Goal: Task Accomplishment & Management: Manage account settings

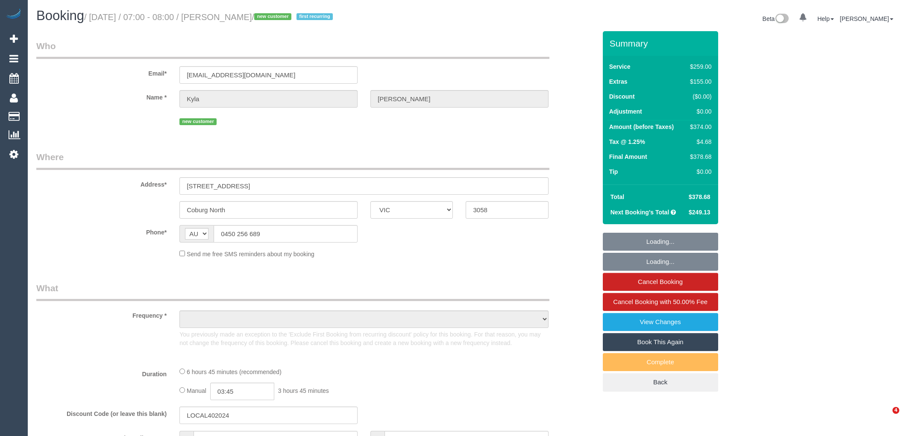
select select "VIC"
select select "object:555"
select select "string:stripe-pm_1RuuAB2GScqysDRVPrlij3Rs"
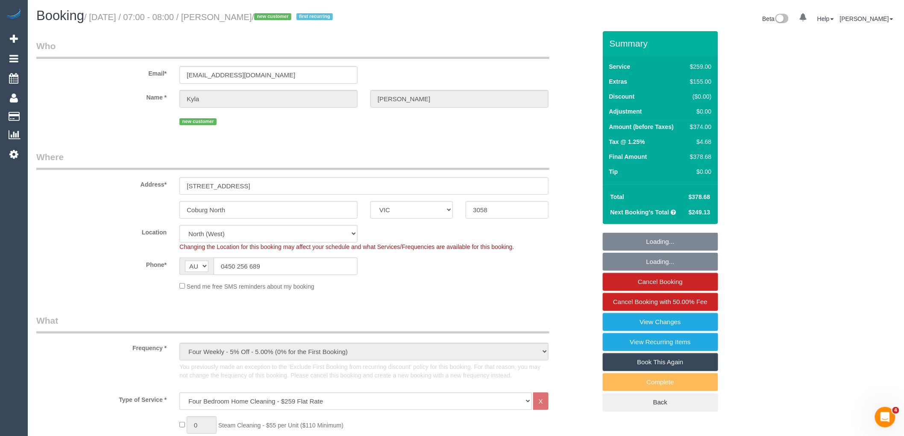
select select "object:665"
select select "spot1"
select select "number:29"
select select "number:15"
select select "number:18"
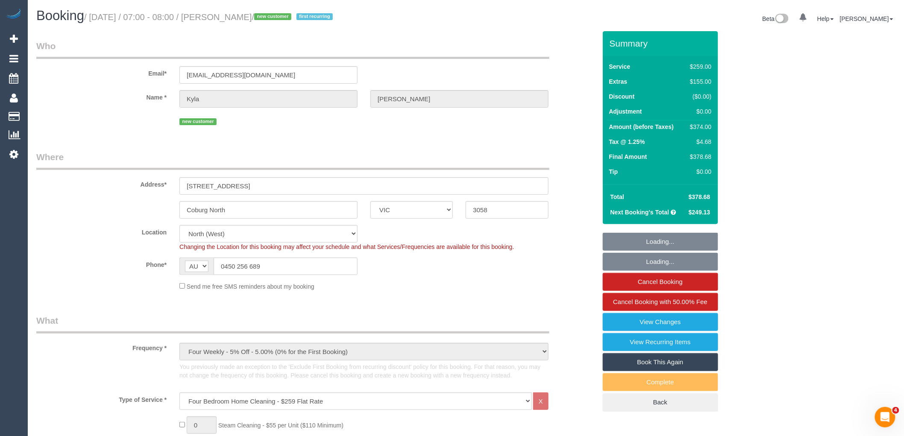
select select "number:36"
select select "number:34"
select select "number:13"
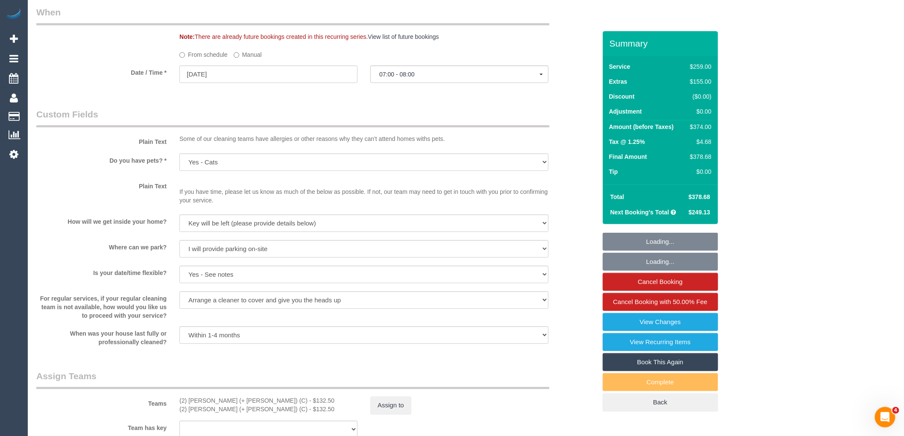
scroll to position [1251, 0]
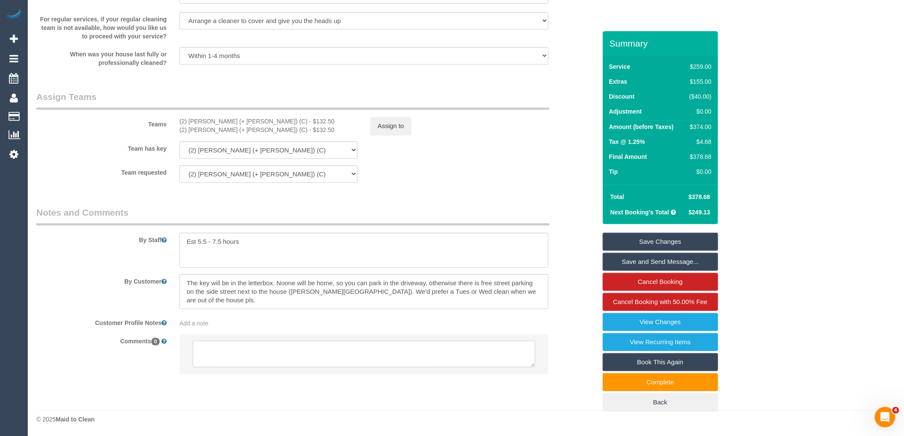
click at [283, 344] on textarea at bounding box center [364, 354] width 343 height 26
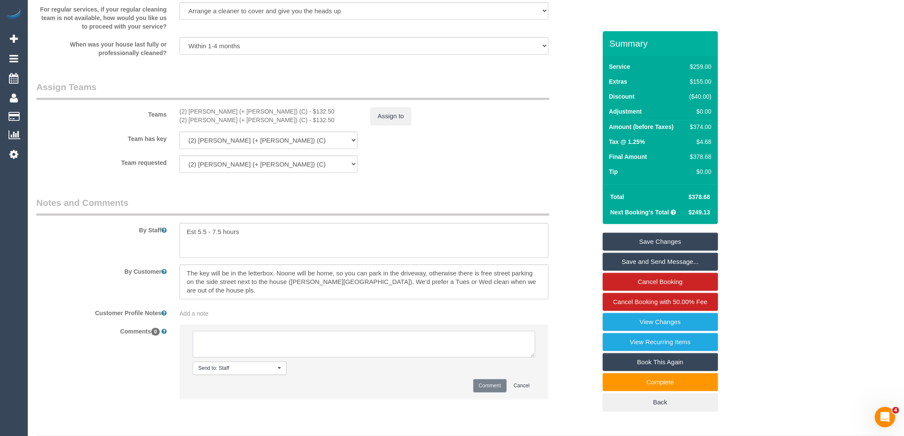
paste textarea "Just reconfirming that the keys will be under the front door mat, and can be le…"
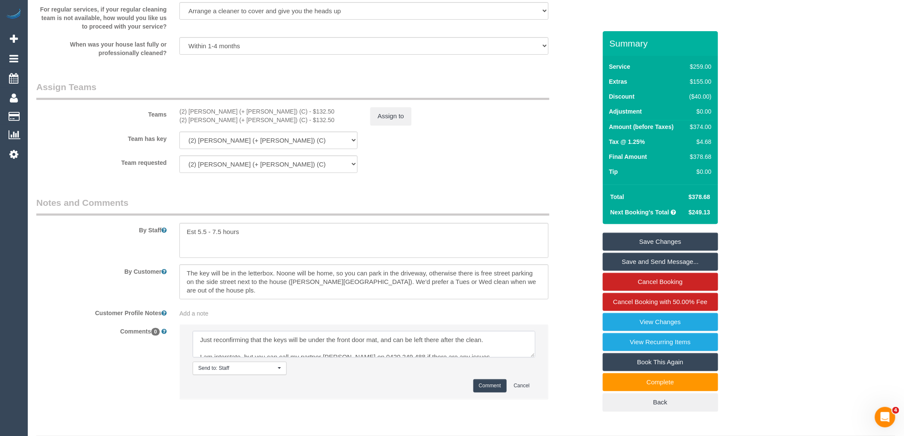
scroll to position [3, 0]
click at [298, 355] on textarea at bounding box center [364, 344] width 343 height 26
drag, startPoint x: 498, startPoint y: 348, endPoint x: 182, endPoint y: 348, distance: 315.7
click at [182, 348] on li "Send to: Staff Nothing selected Send to: Staff Send to: Customer Send to: Team …" at bounding box center [364, 362] width 368 height 74
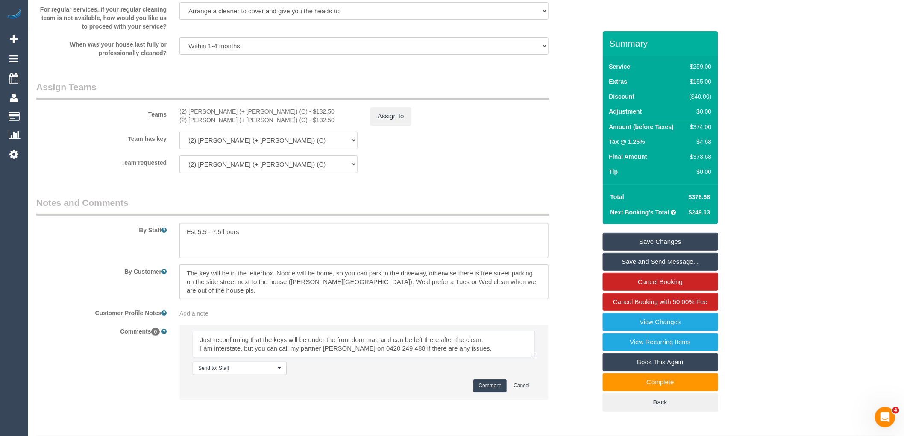
click at [484, 358] on textarea at bounding box center [364, 344] width 343 height 26
click at [481, 358] on textarea at bounding box center [364, 344] width 343 height 26
type textarea "Just reconfirming that the keys will be under the front door mat, and can be le…"
click at [506, 391] on button "Comment" at bounding box center [489, 385] width 33 height 13
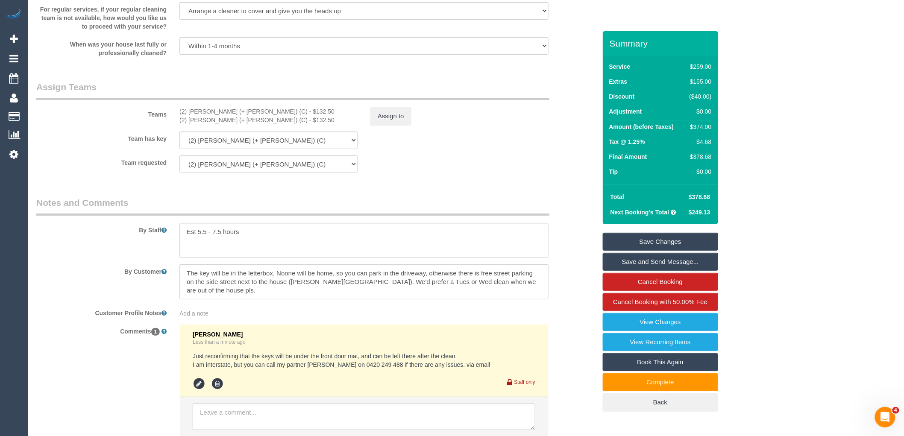
click at [675, 238] on link "Save Changes" at bounding box center [660, 242] width 115 height 18
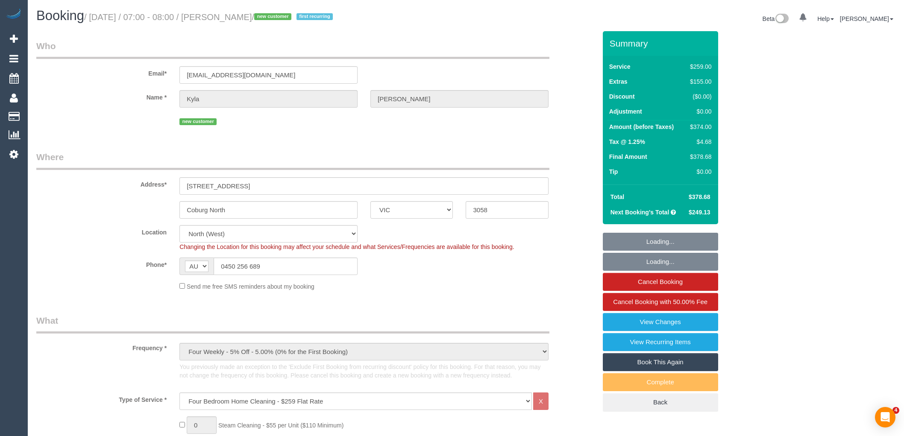
select select "VIC"
select select "number:29"
select select "number:15"
select select "number:18"
select select "number:36"
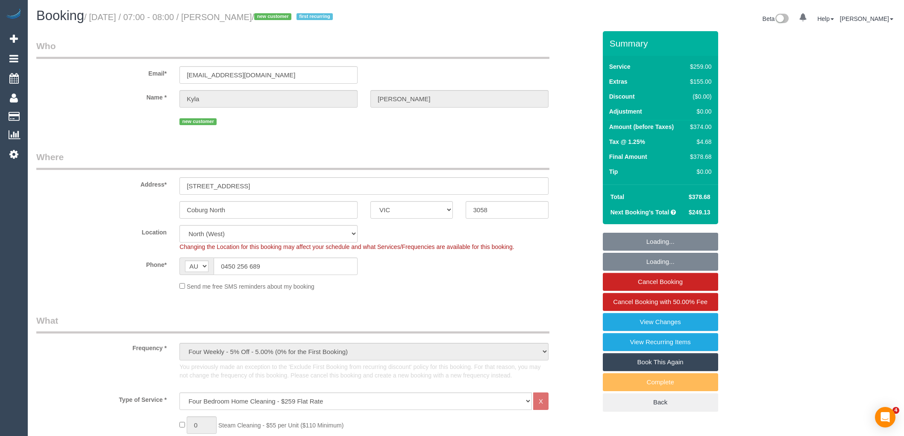
select select "number:34"
select select "number:13"
select select "object:1566"
select select "spot1"
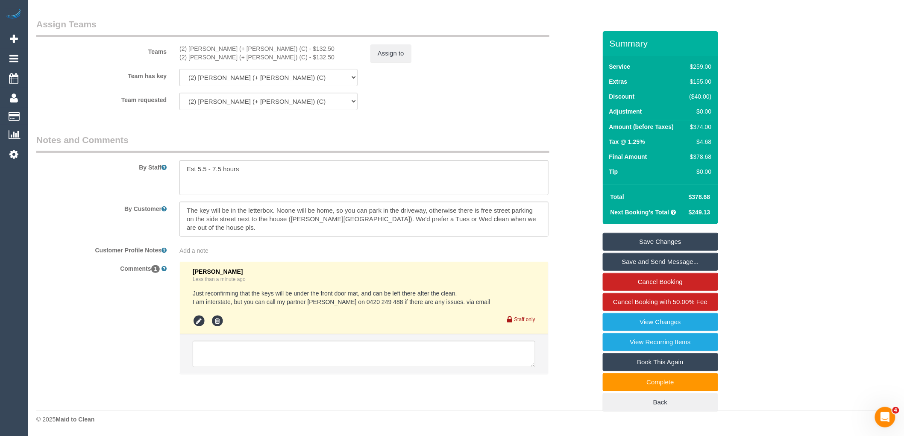
scroll to position [1324, 0]
drag, startPoint x: 369, startPoint y: 298, endPoint x: 288, endPoint y: 302, distance: 81.7
click at [288, 302] on pre "Just reconfirming that the keys will be under the front door mat, and can be le…" at bounding box center [364, 297] width 343 height 17
copy pre "partner [PERSON_NAME] on 0420 249 488"
click at [186, 249] on span "Add a note" at bounding box center [193, 250] width 29 height 7
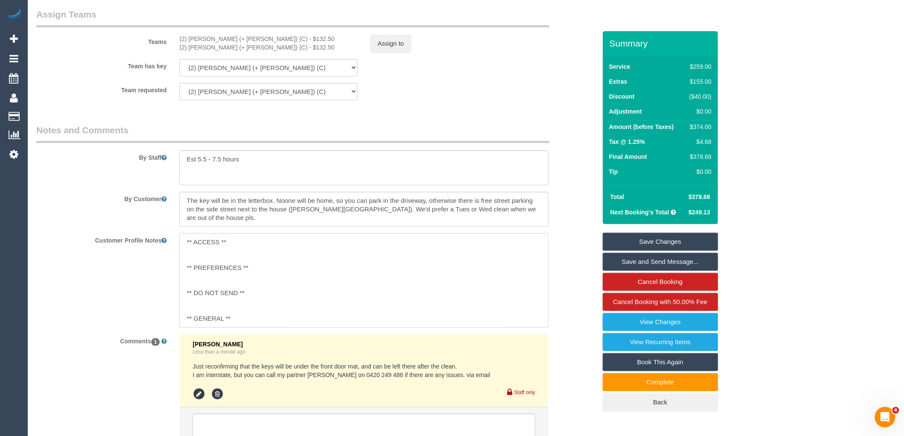
click at [237, 248] on textarea "** ACCESS ** ** PREFERENCES ** ** DO NOT SEND ** ** GENERAL ** ** BILLING/INVOI…" at bounding box center [363, 280] width 369 height 94
click at [180, 253] on textarea "** ACCESS ** ** PREFERENCES ** ** DO NOT SEND ** ** GENERAL ** ** BILLING/INVOI…" at bounding box center [363, 280] width 369 height 94
paste textarea "partner [PERSON_NAME] on 0420 249 488"
click at [193, 258] on textarea "**IMPORTANT** partner [PERSON_NAME] on 0420 249 488 ** ACCESS ** ** PREFERENCES…" at bounding box center [363, 280] width 369 height 94
click at [236, 258] on textarea "**IMPORTANT** Partner [PERSON_NAME] on 0420 249 488 ** ACCESS ** ** PREFERENCES…" at bounding box center [363, 280] width 369 height 94
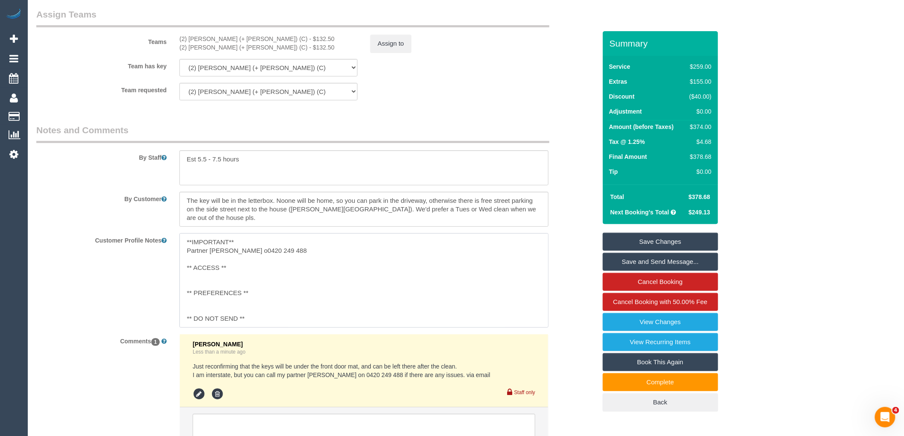
type textarea "**IMPORTANT** Partner [PERSON_NAME] 0420 249 488 ** ACCESS ** ** PREFERENCES **…"
click at [586, 250] on div "Customer Profile Notes **IMPORTANT** Partner [PERSON_NAME] 0420 249 488 ** ACCE…" at bounding box center [316, 280] width 573 height 94
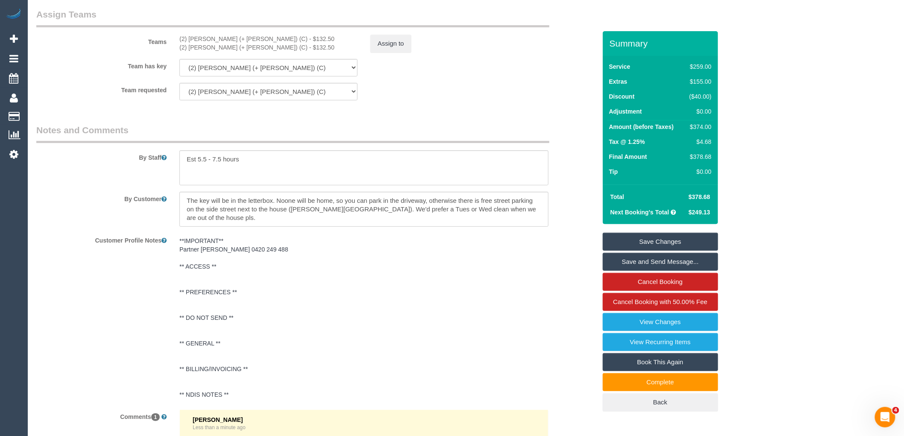
click at [677, 241] on link "Save Changes" at bounding box center [660, 242] width 115 height 18
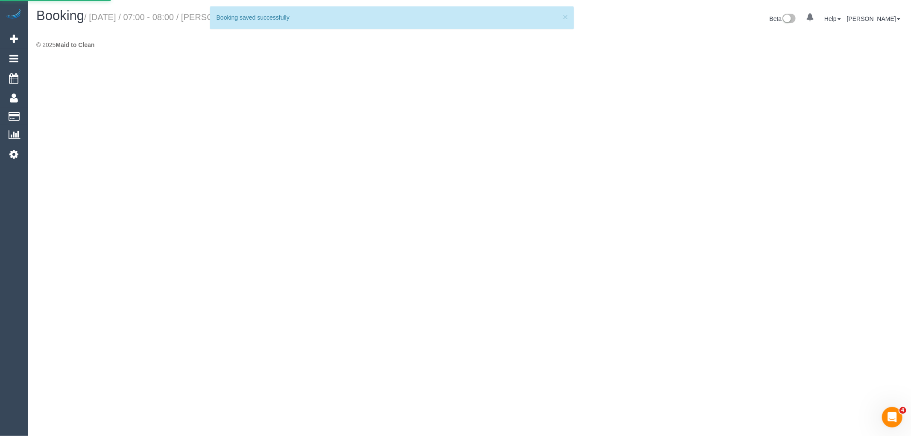
select select "VIC"
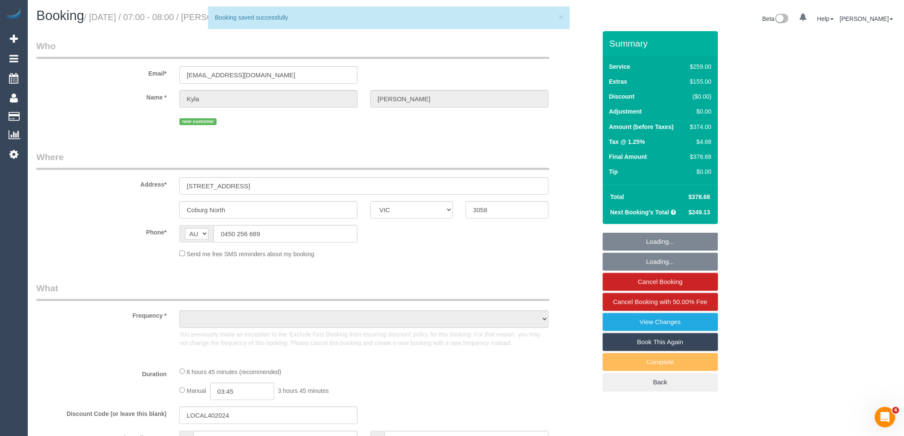
select select "object:2753"
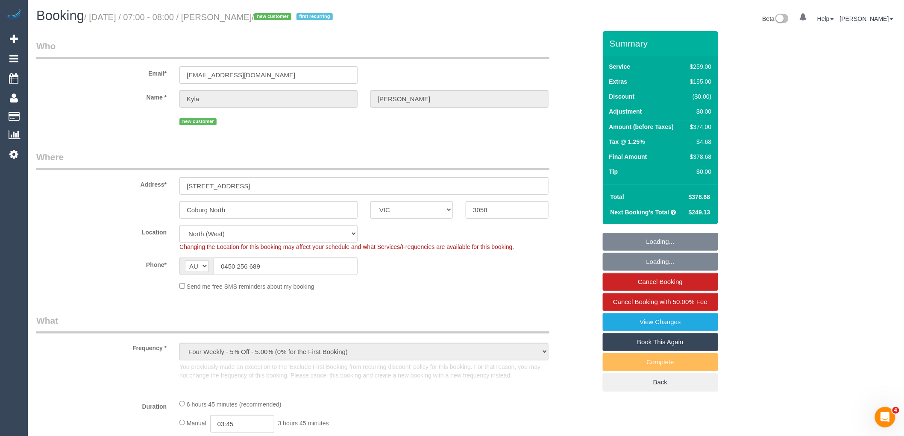
select select "string:stripe-pm_1RuuAB2GScqysDRVPrlij3Rs"
select select "object:3495"
select select "number:29"
select select "number:15"
select select "number:18"
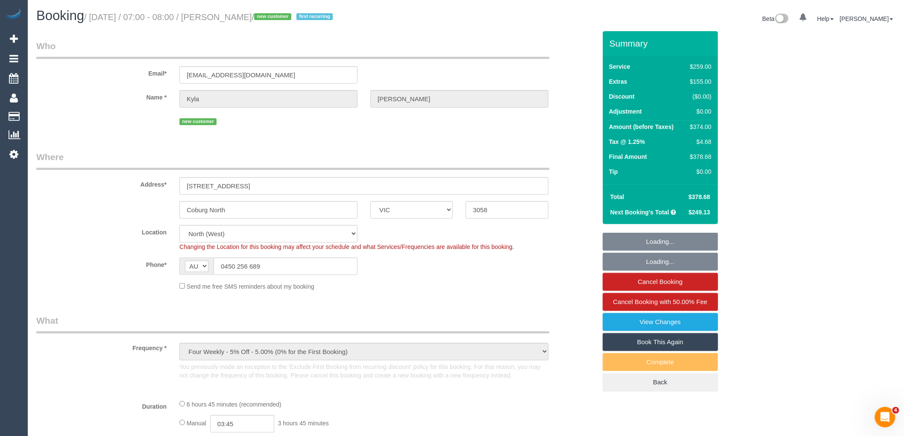
select select "number:36"
select select "number:34"
select select "number:13"
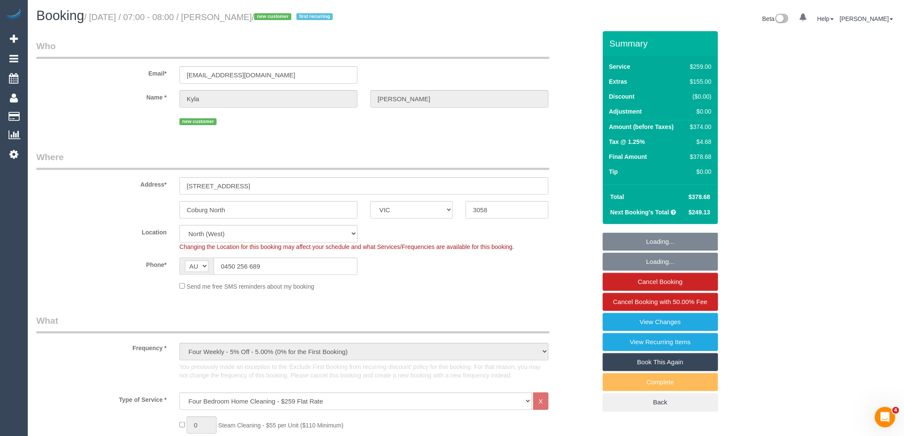
select select "spot6"
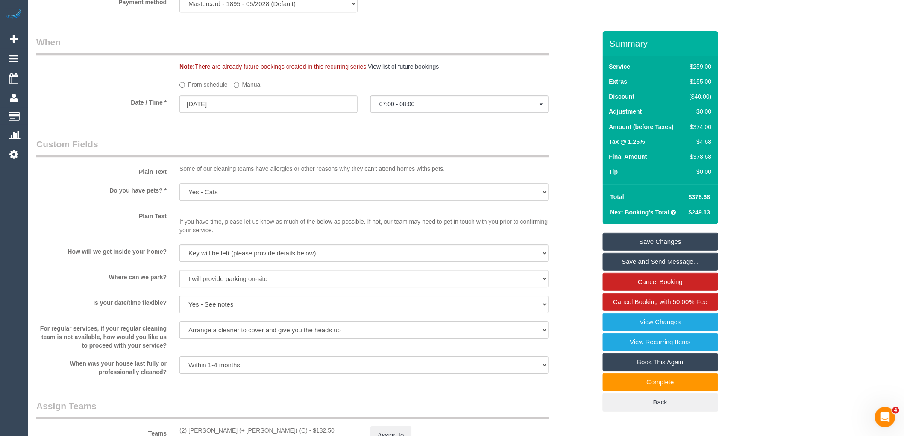
scroll to position [1234, 0]
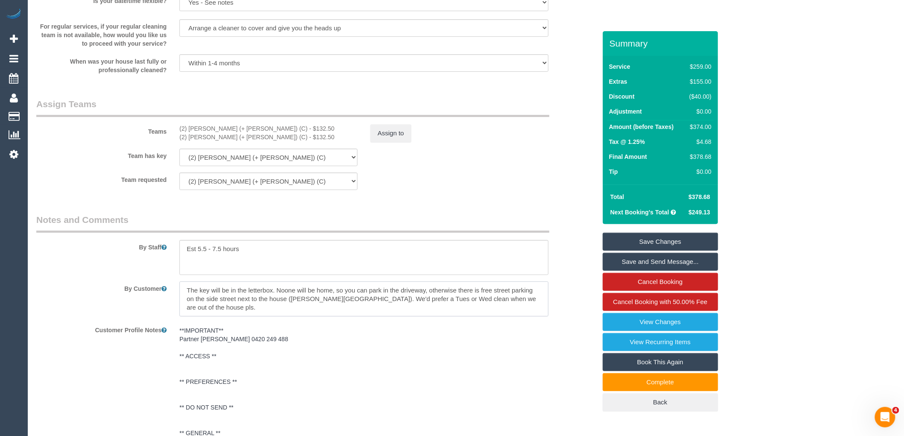
click at [273, 298] on textarea at bounding box center [363, 299] width 369 height 35
drag, startPoint x: 358, startPoint y: 308, endPoint x: 492, endPoint y: 317, distance: 134.5
click at [492, 317] on textarea at bounding box center [363, 299] width 369 height 35
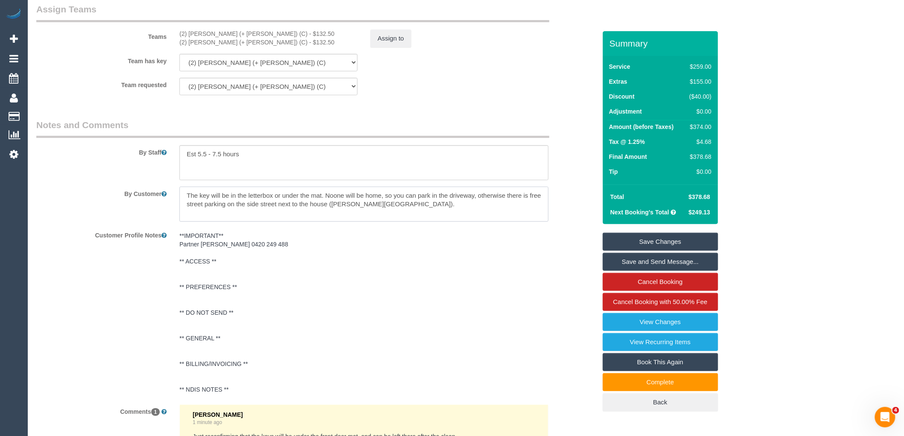
scroll to position [1329, 0]
type textarea "The key will be in the letterbox or under the mat. Noone will be home, so you c…"
click at [194, 297] on pre "**IMPORTANT** Partner [PERSON_NAME] 0420 249 488 ** ACCESS ** ** PREFERENCES **…" at bounding box center [363, 312] width 369 height 162
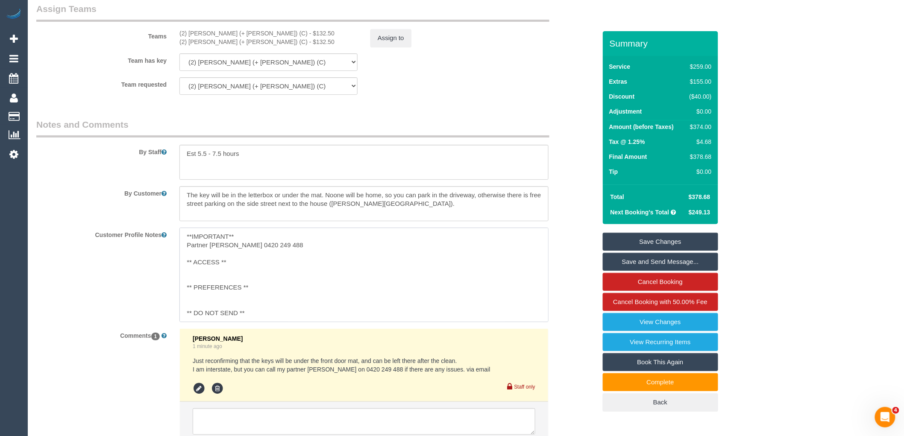
click at [207, 311] on textarea "**IMPORTANT** Partner [PERSON_NAME] 0420 249 488 ** ACCESS ** ** PREFERENCES **…" at bounding box center [363, 275] width 369 height 94
click at [211, 306] on textarea "**IMPORTANT** Partner [PERSON_NAME] 0420 249 488 ** ACCESS ** ** PREFERENCES **…" at bounding box center [363, 275] width 369 height 94
paste textarea "We'd prefer a Tues or Wed clean when we are out of the house pls."
type textarea "**IMPORTANT** Partner [PERSON_NAME] 0420 249 488 ** ACCESS ** ** PREFERENCES **…"
click at [558, 291] on div "Customer Profile Notes **IMPORTANT** Partner [PERSON_NAME] 0420 249 488 ** ACCE…" at bounding box center [316, 275] width 573 height 94
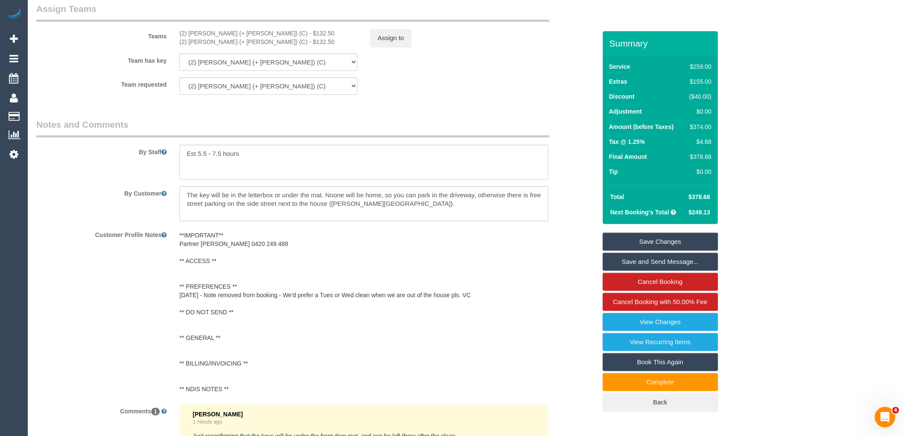
click at [665, 248] on link "Save Changes" at bounding box center [660, 242] width 115 height 18
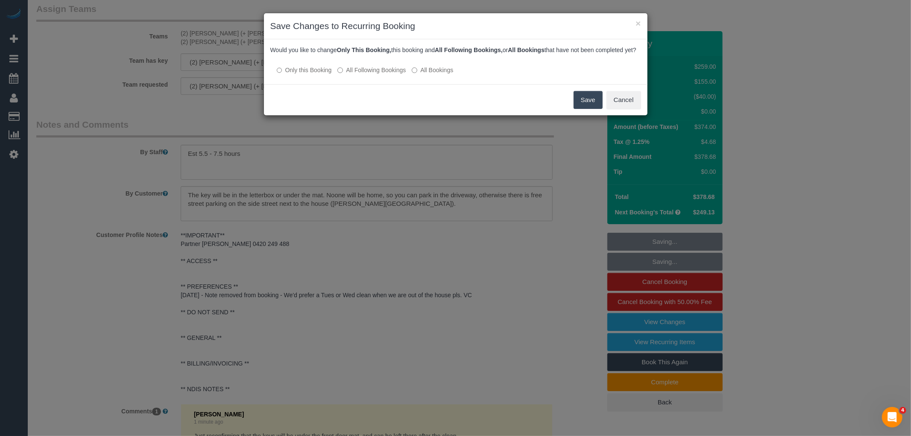
click at [386, 74] on label "All Following Bookings" at bounding box center [372, 70] width 68 height 9
click at [591, 109] on button "Save" at bounding box center [588, 100] width 29 height 18
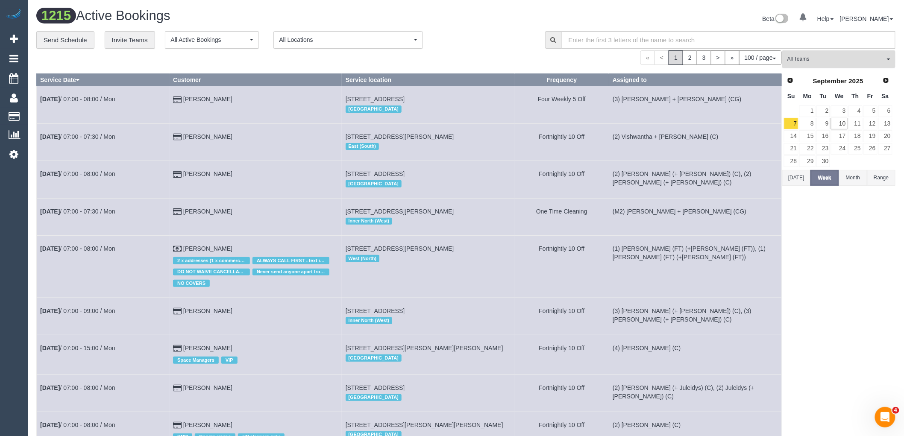
click at [828, 63] on span "All Teams" at bounding box center [835, 59] width 97 height 7
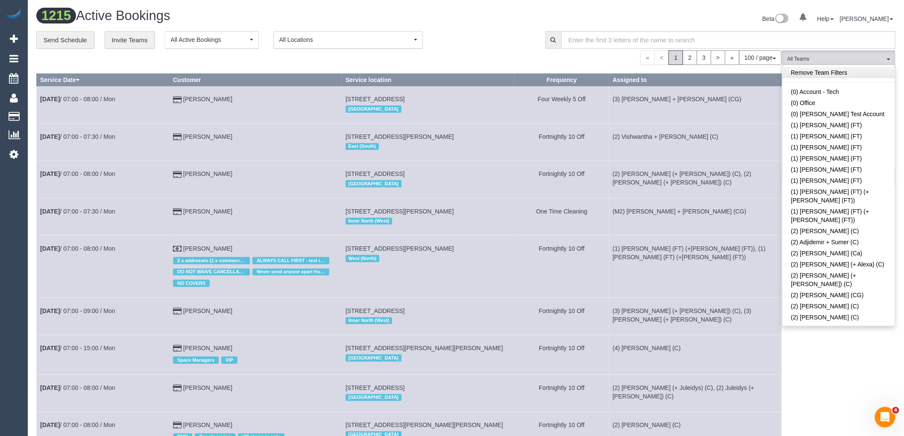
click at [812, 73] on link "Remove Team Filters" at bounding box center [839, 72] width 112 height 11
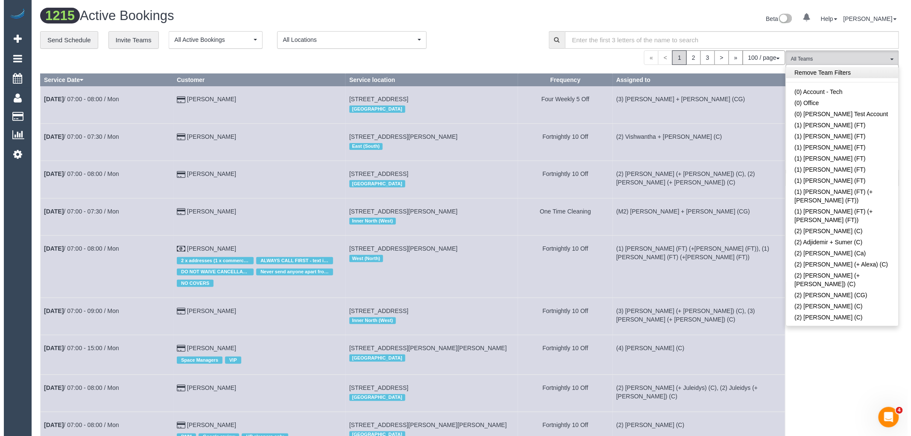
scroll to position [1169, 0]
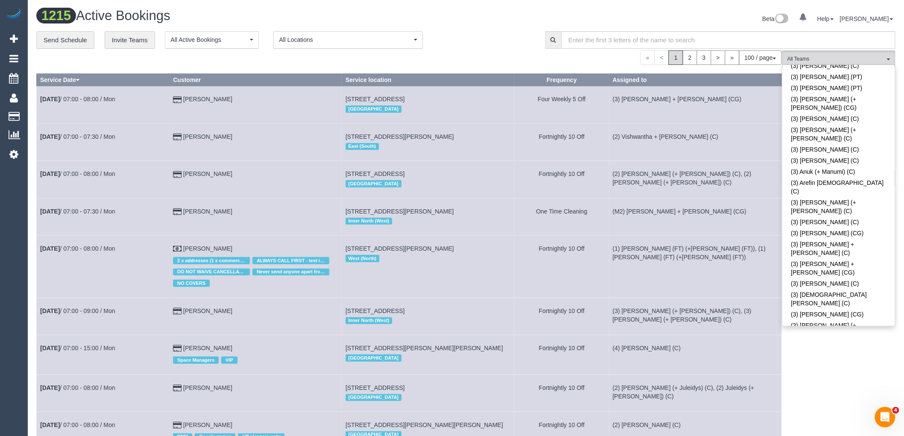
drag, startPoint x: 855, startPoint y: 191, endPoint x: 787, endPoint y: 143, distance: 83.1
click at [855, 423] on link "(3) [PERSON_NAME] (C)" at bounding box center [839, 428] width 112 height 11
click at [451, 35] on div "**********" at bounding box center [284, 40] width 496 height 18
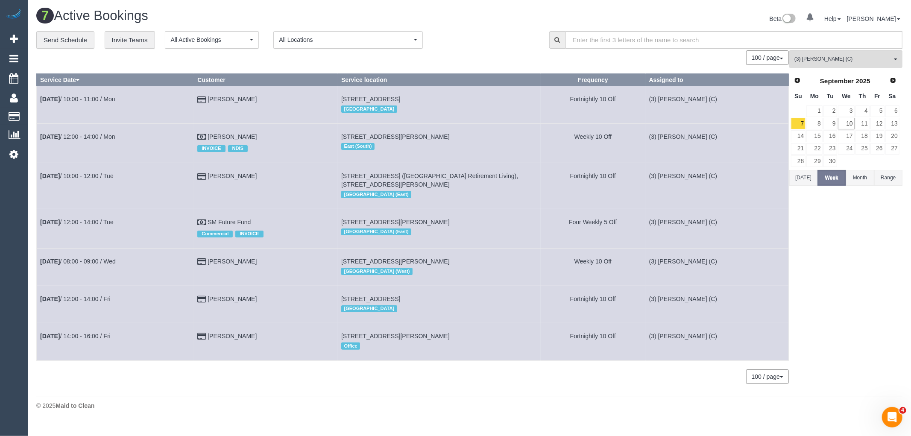
click at [810, 177] on button "[DATE]" at bounding box center [804, 178] width 28 height 16
click at [896, 128] on link "13" at bounding box center [893, 124] width 14 height 12
